Goal: Find contact information: Find contact information

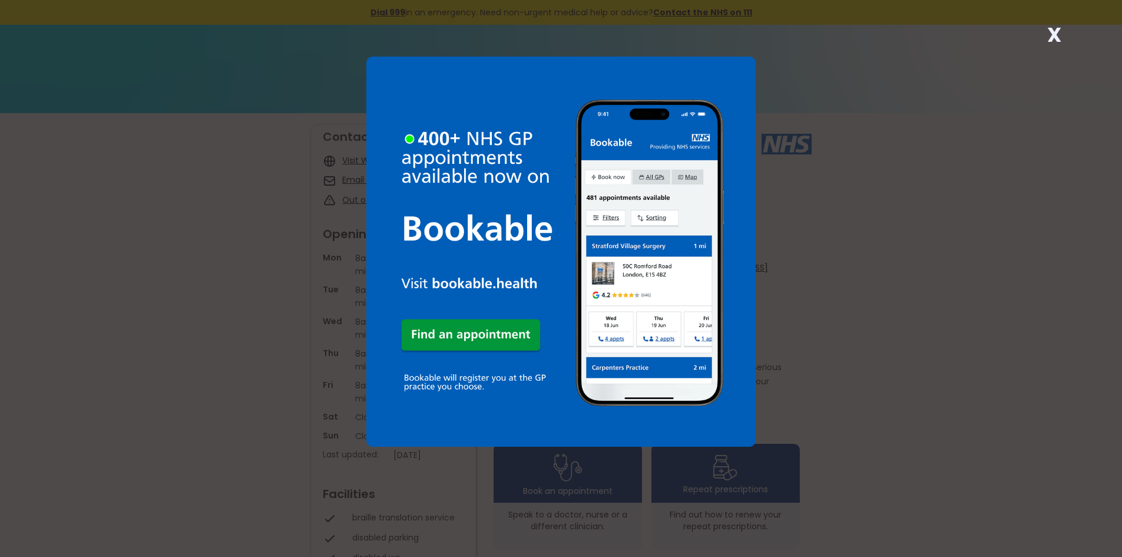
click at [338, 405] on div "X" at bounding box center [561, 278] width 1122 height 557
click at [474, 341] on img at bounding box center [561, 252] width 390 height 390
click at [222, 152] on div "X" at bounding box center [561, 278] width 1122 height 557
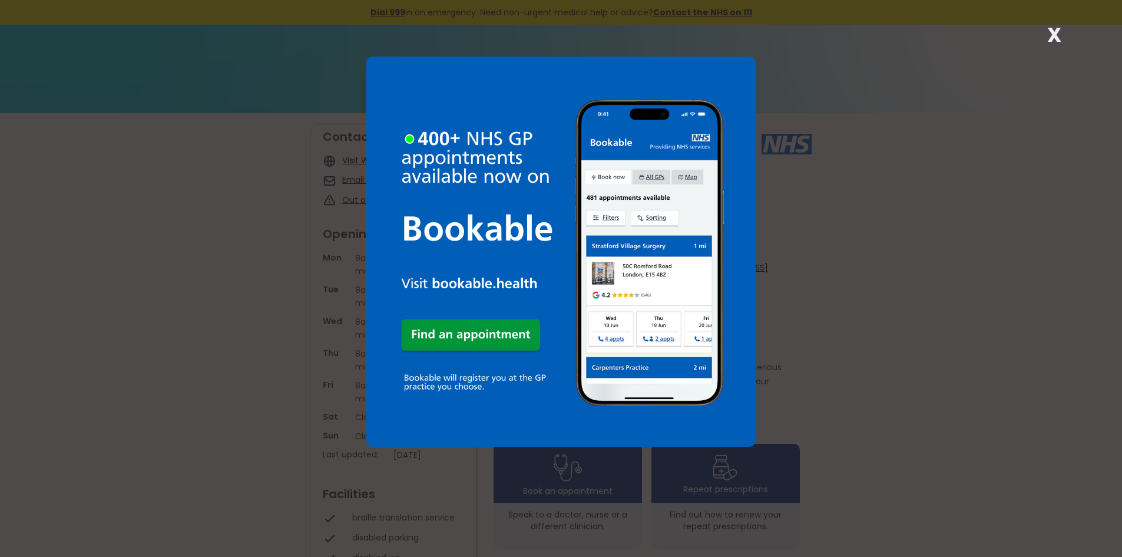
click at [838, 313] on div "X" at bounding box center [561, 278] width 1122 height 557
click at [842, 299] on div "X" at bounding box center [561, 278] width 1122 height 557
click at [1052, 37] on strong "X" at bounding box center [1054, 35] width 14 height 28
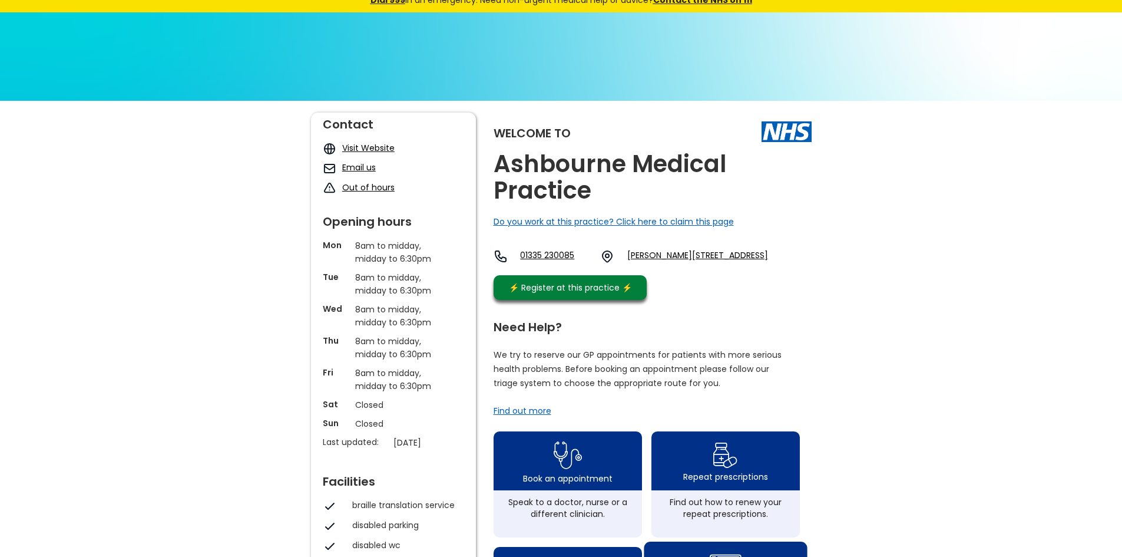
scroll to position [8, 0]
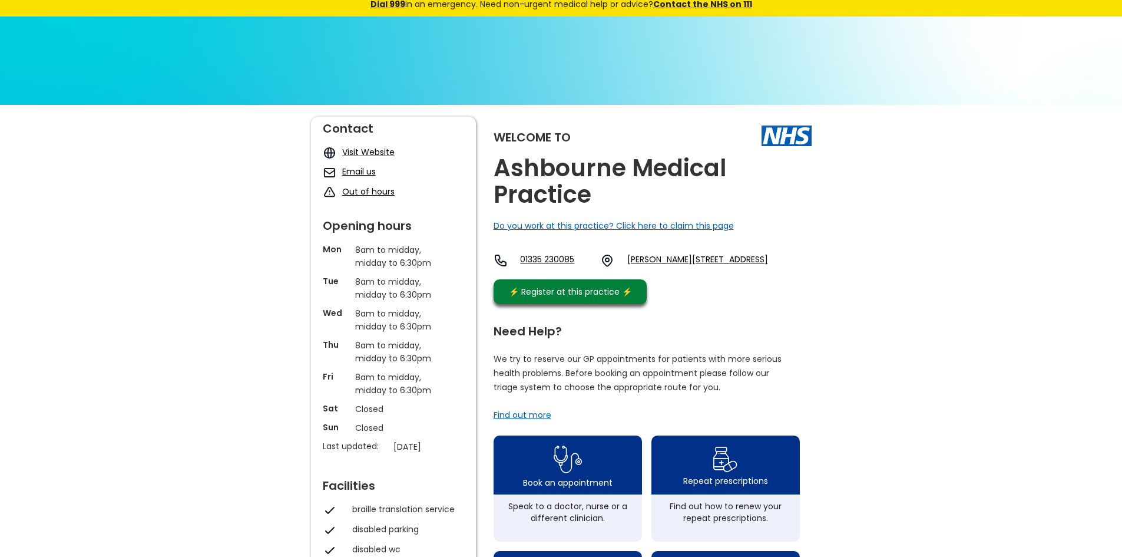
click at [614, 265] on img at bounding box center [607, 260] width 14 height 14
click at [675, 266] on link "[PERSON_NAME][STREET_ADDRESS]" at bounding box center [697, 260] width 141 height 14
